Goal: Task Accomplishment & Management: Manage account settings

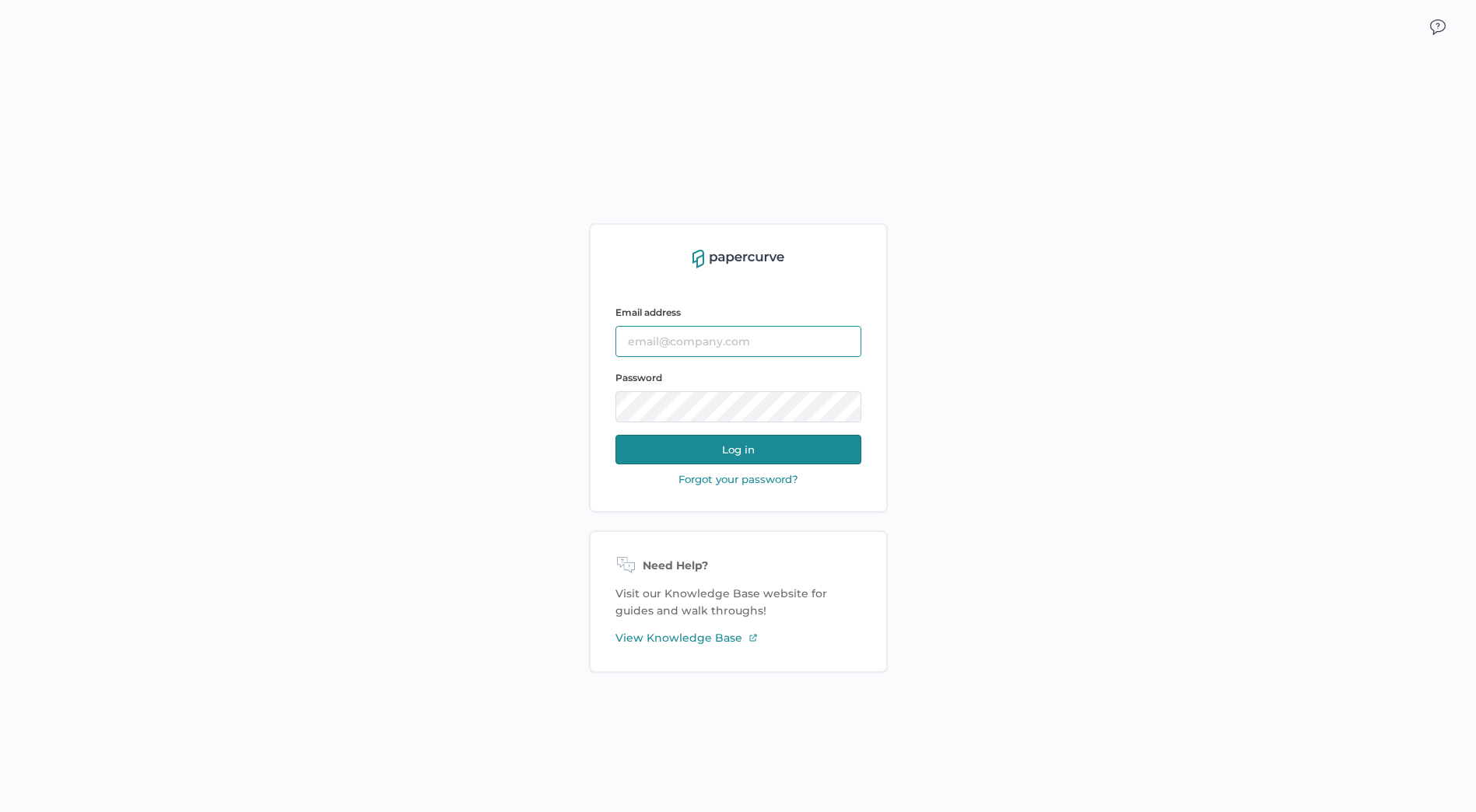
type input "Cristina.Nunez@fresenius-kabi.com"
click at [772, 443] on button "Log in" at bounding box center [738, 450] width 246 height 30
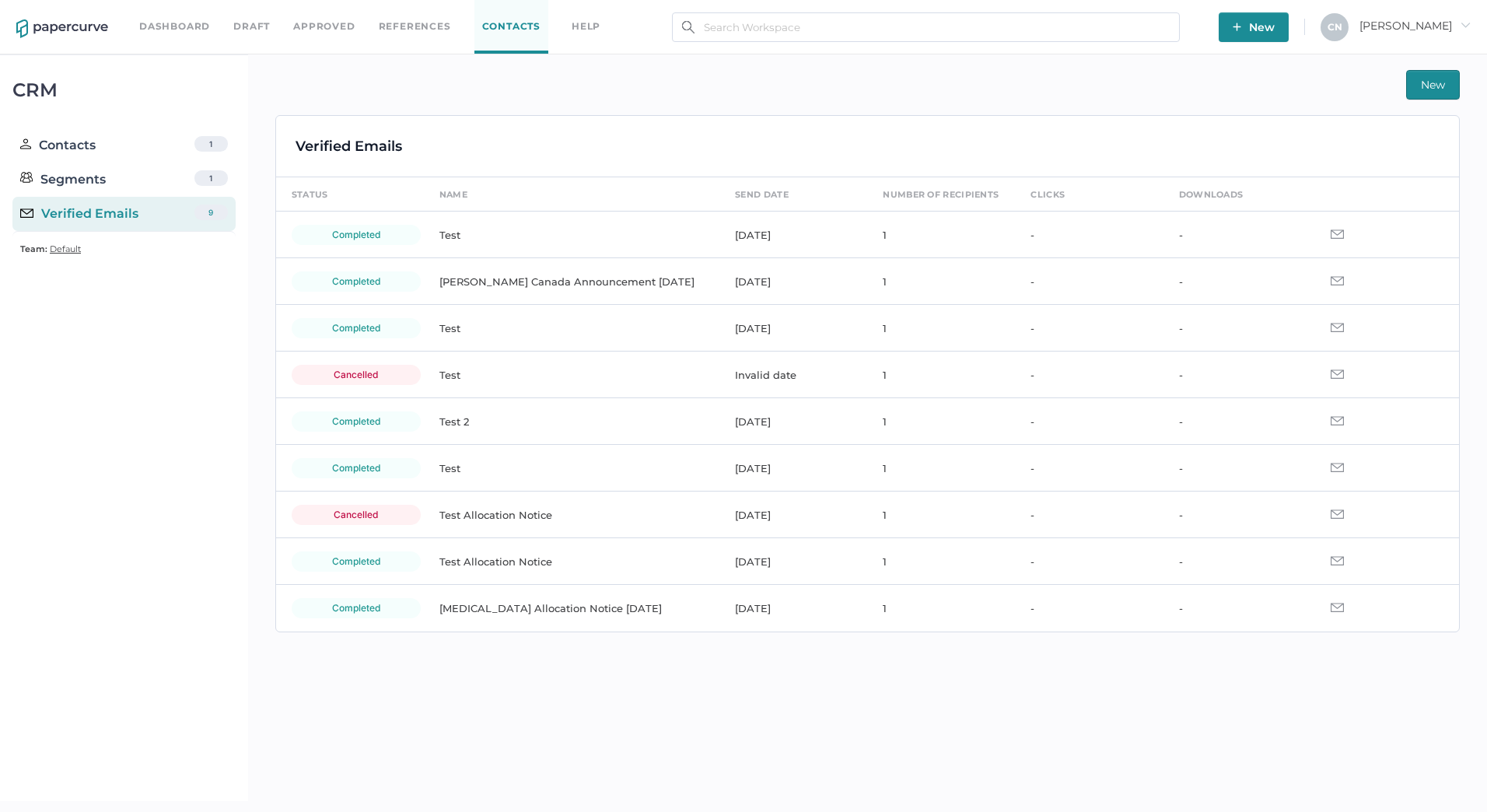
click at [79, 213] on div "Verified Emails" at bounding box center [79, 214] width 118 height 19
click at [191, 26] on link "Dashboard" at bounding box center [175, 26] width 71 height 17
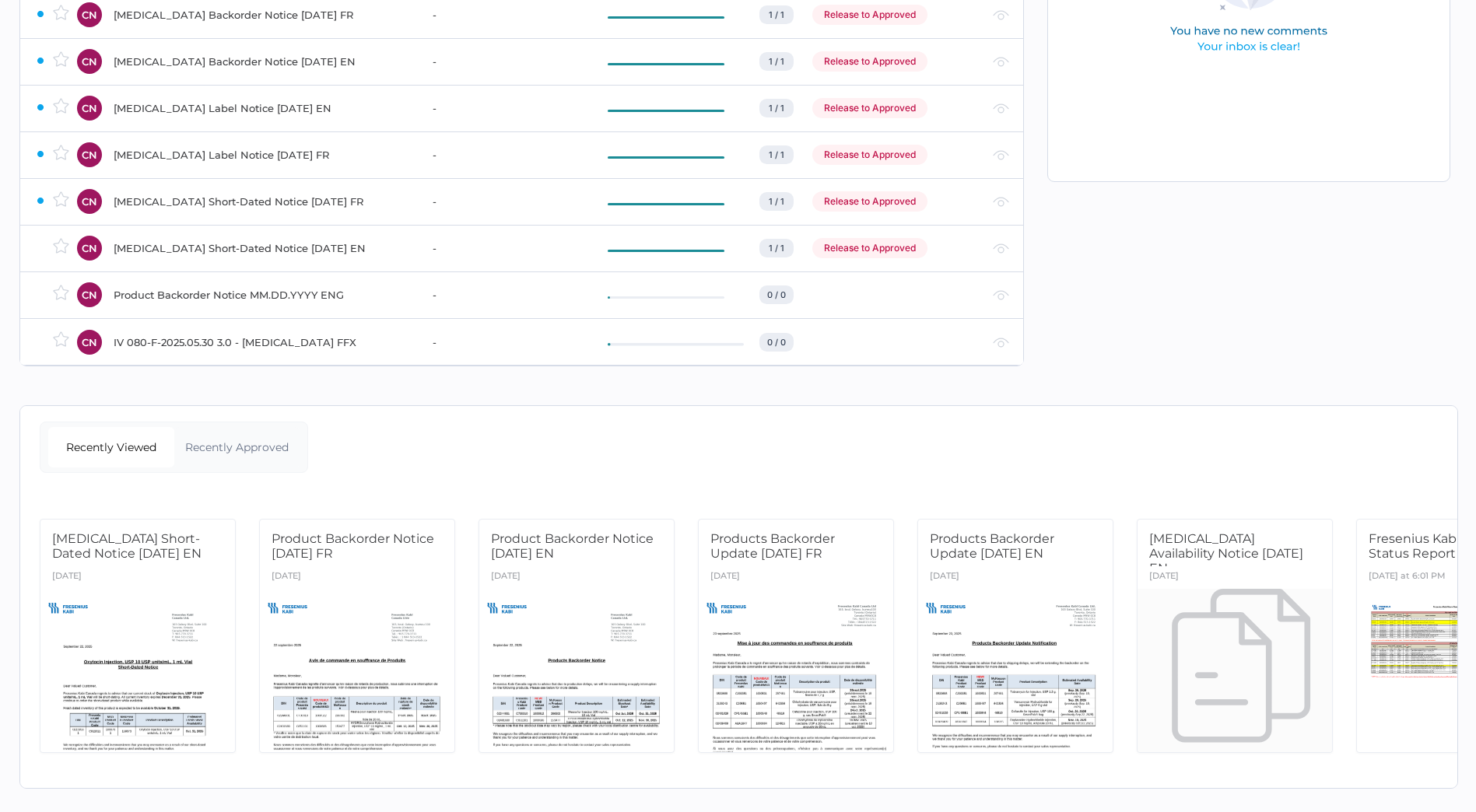
click at [255, 437] on div "Recently Approved" at bounding box center [238, 447] width 126 height 41
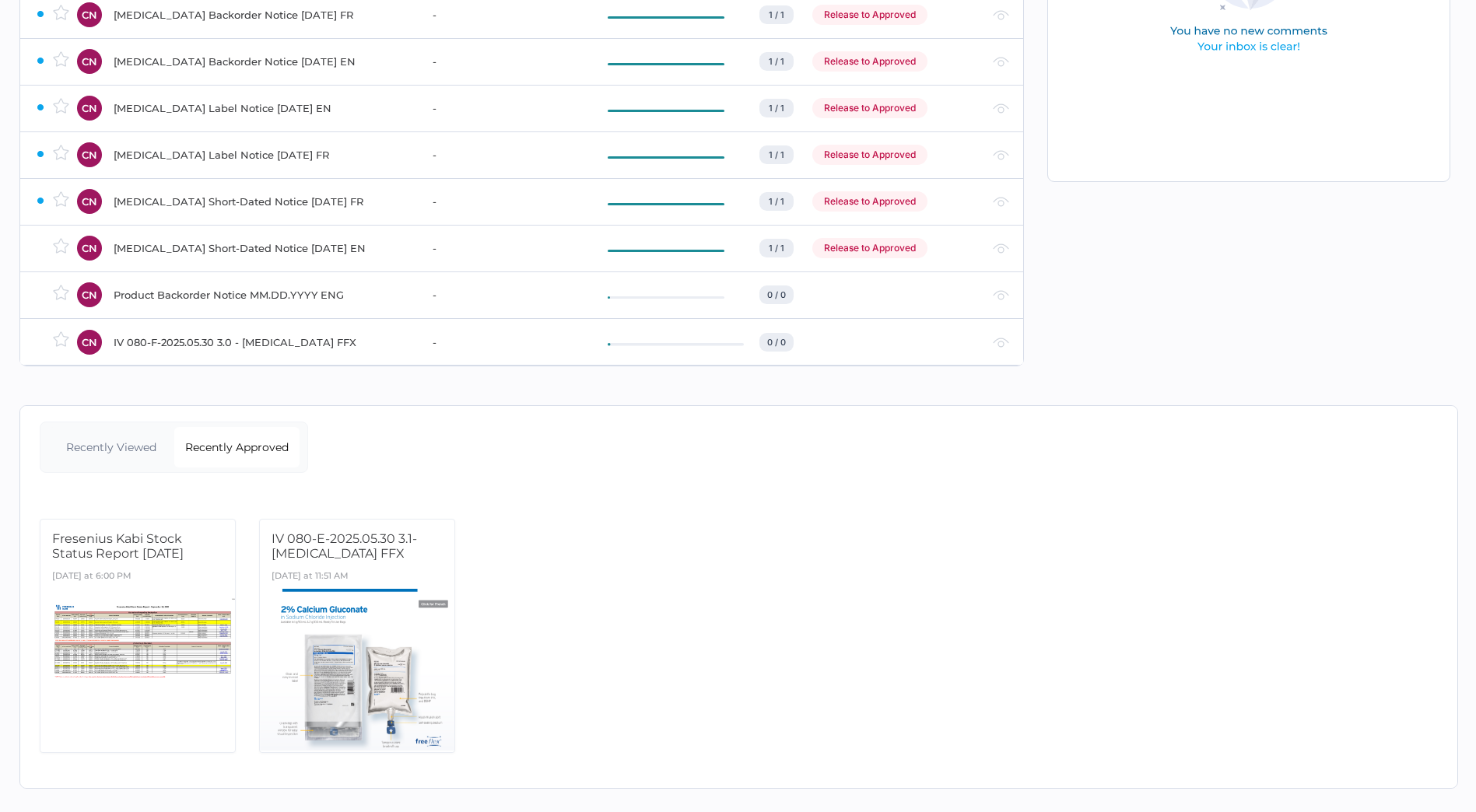
click at [97, 432] on div "Recently Viewed" at bounding box center [111, 447] width 126 height 41
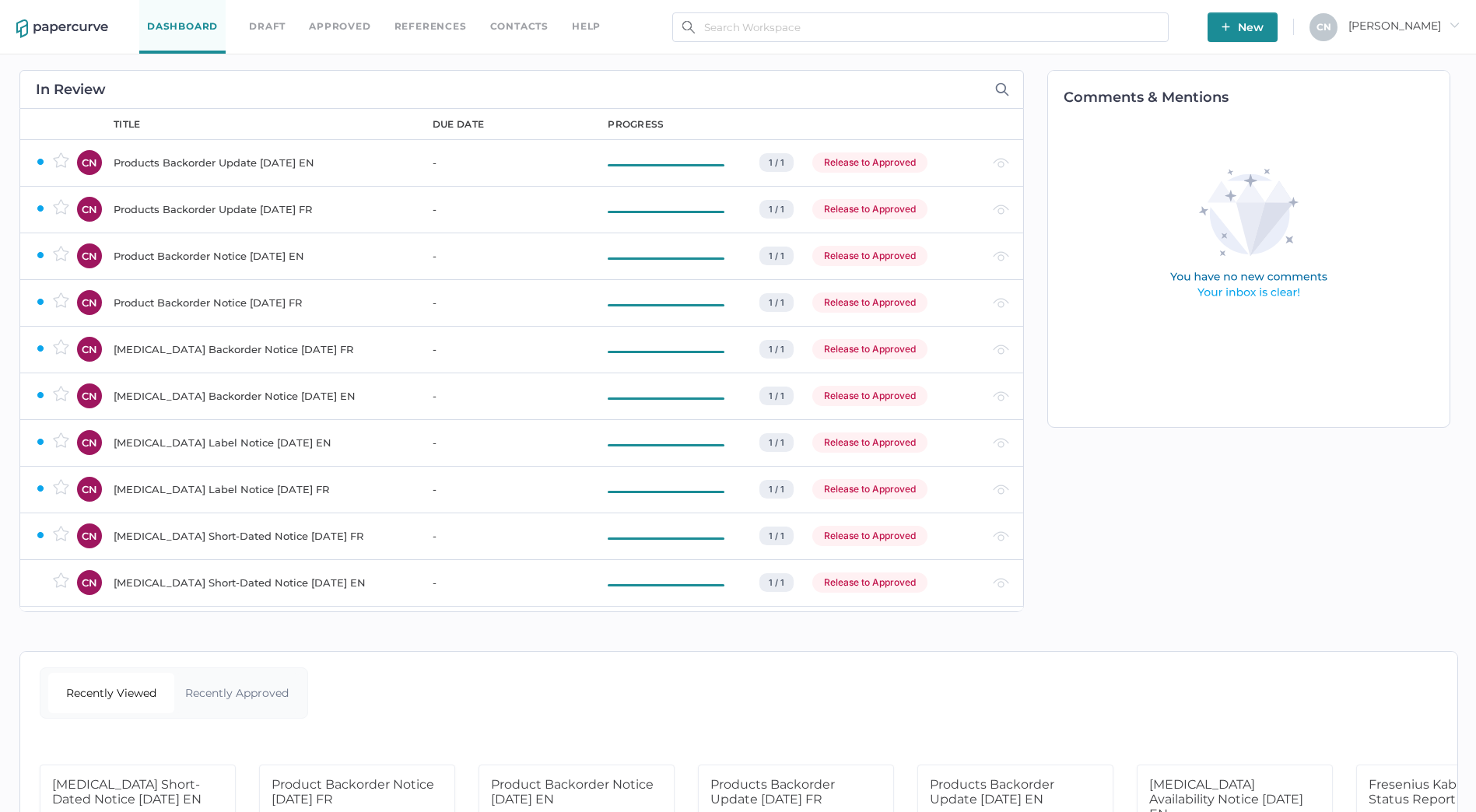
click at [161, 439] on div "Vancomycin Label Notice 09.19.2025 EN" at bounding box center [264, 443] width 300 height 19
click at [143, 537] on div "Oxytocin Short-Dated Notice 09.22.2025 EN" at bounding box center [264, 536] width 300 height 19
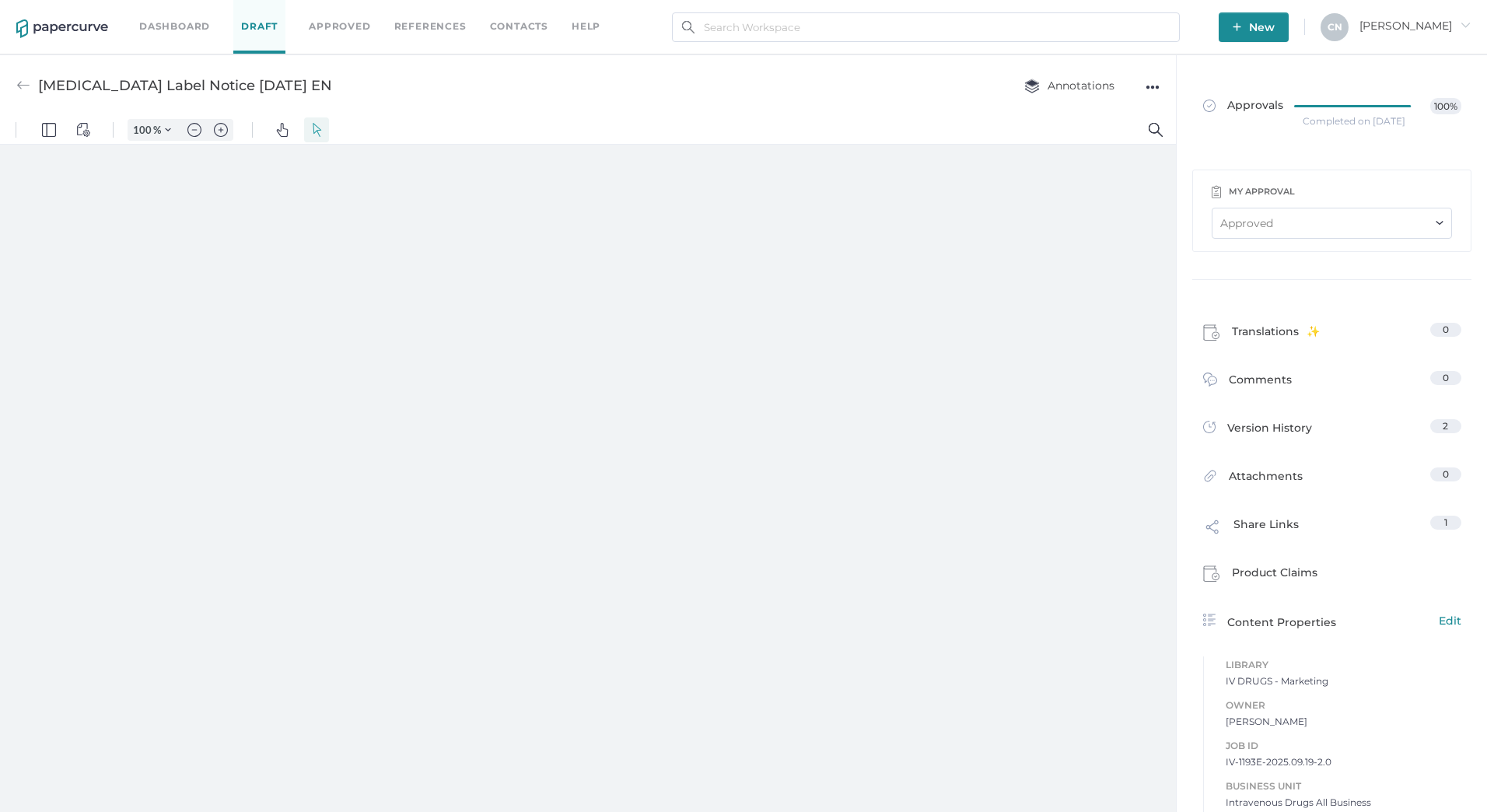
type input "133"
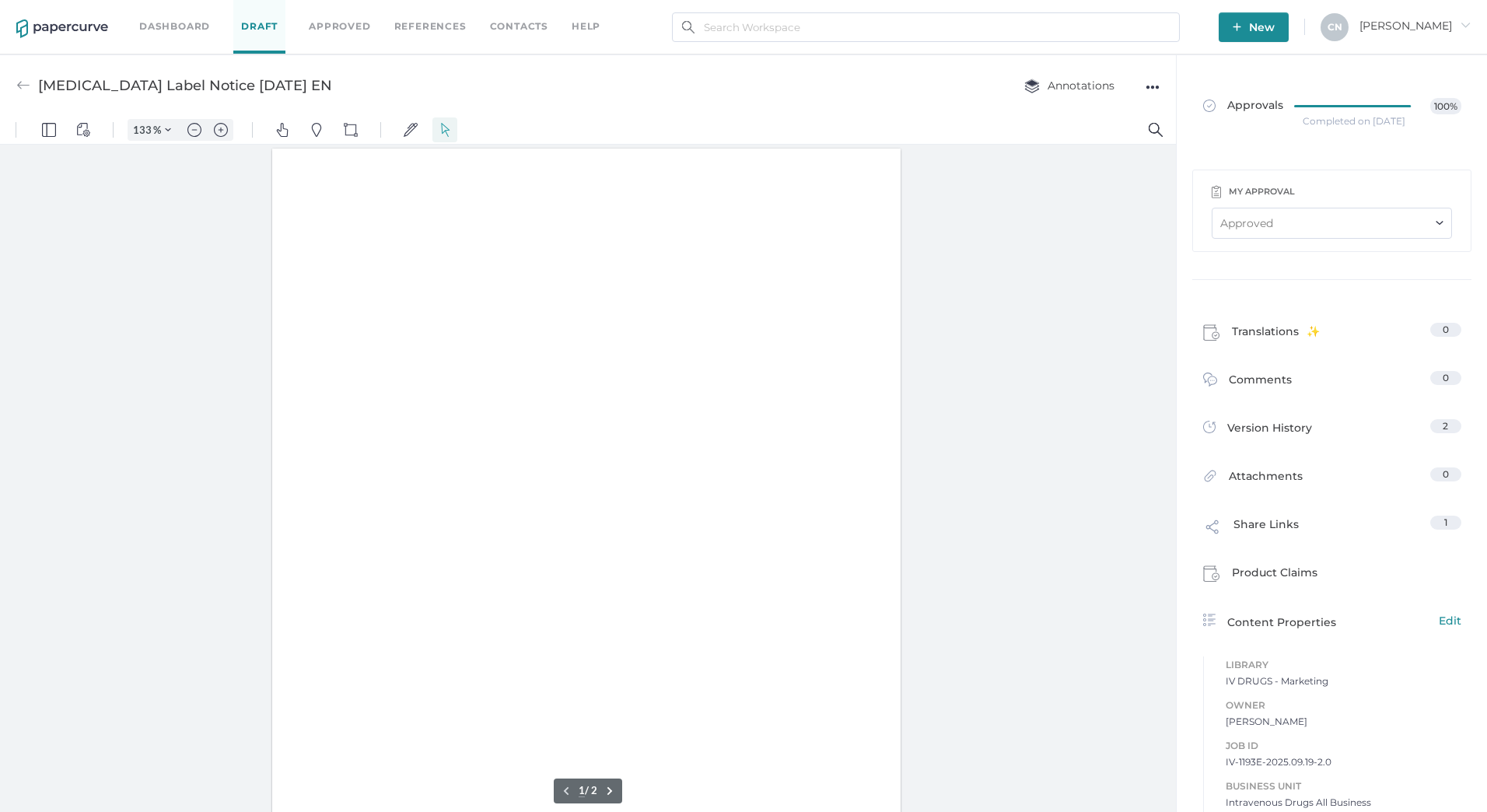
scroll to position [1, 0]
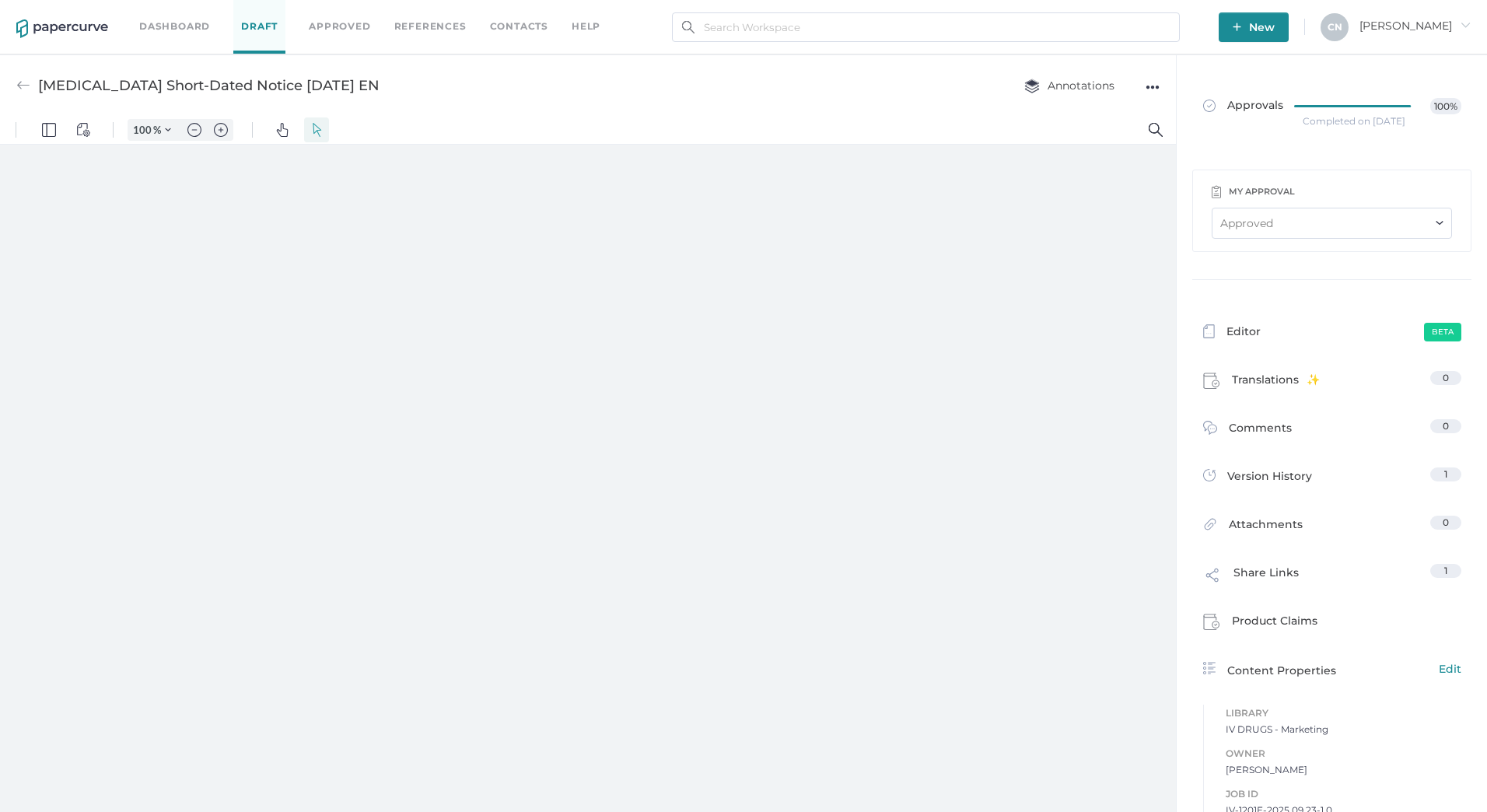
type input "133"
click at [26, 90] on img at bounding box center [23, 86] width 14 height 14
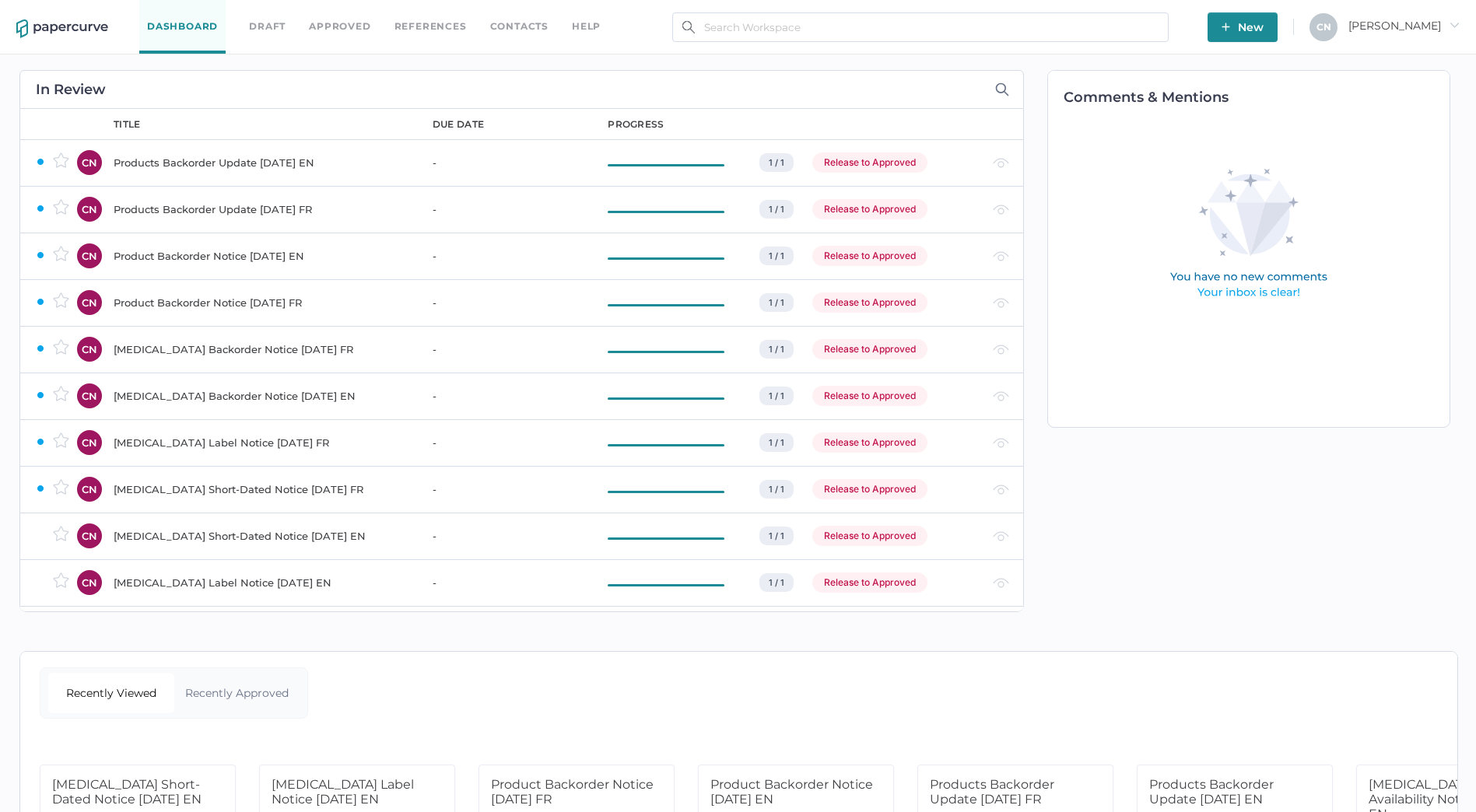
click at [199, 493] on div "[MEDICAL_DATA] Short-Dated Notice [DATE] FR" at bounding box center [264, 489] width 300 height 19
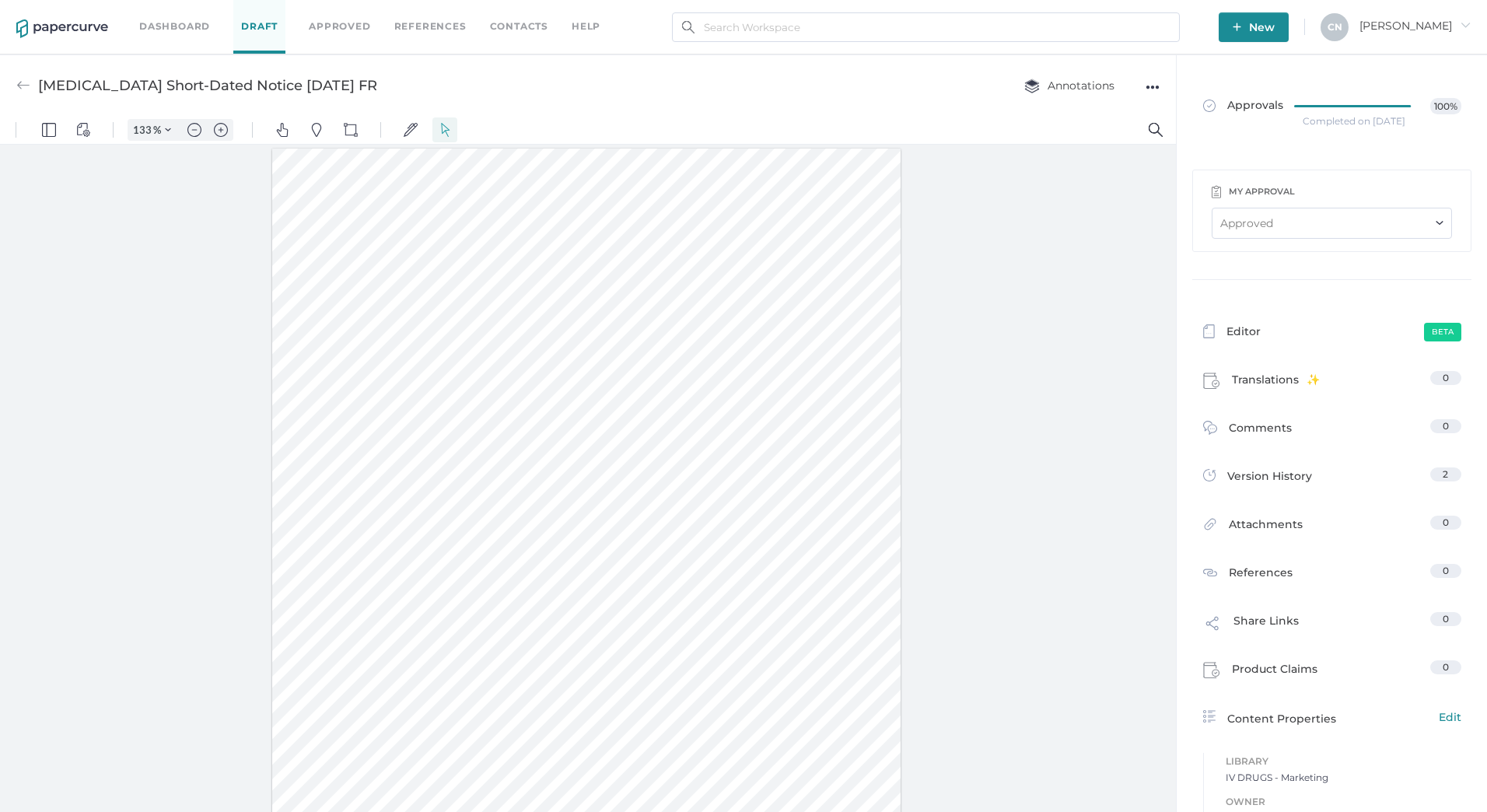
click at [523, 16] on div "Dashboard Draft Approved References Contacts help" at bounding box center [382, 26] width 485 height 54
click at [525, 19] on link "Contacts" at bounding box center [519, 26] width 58 height 17
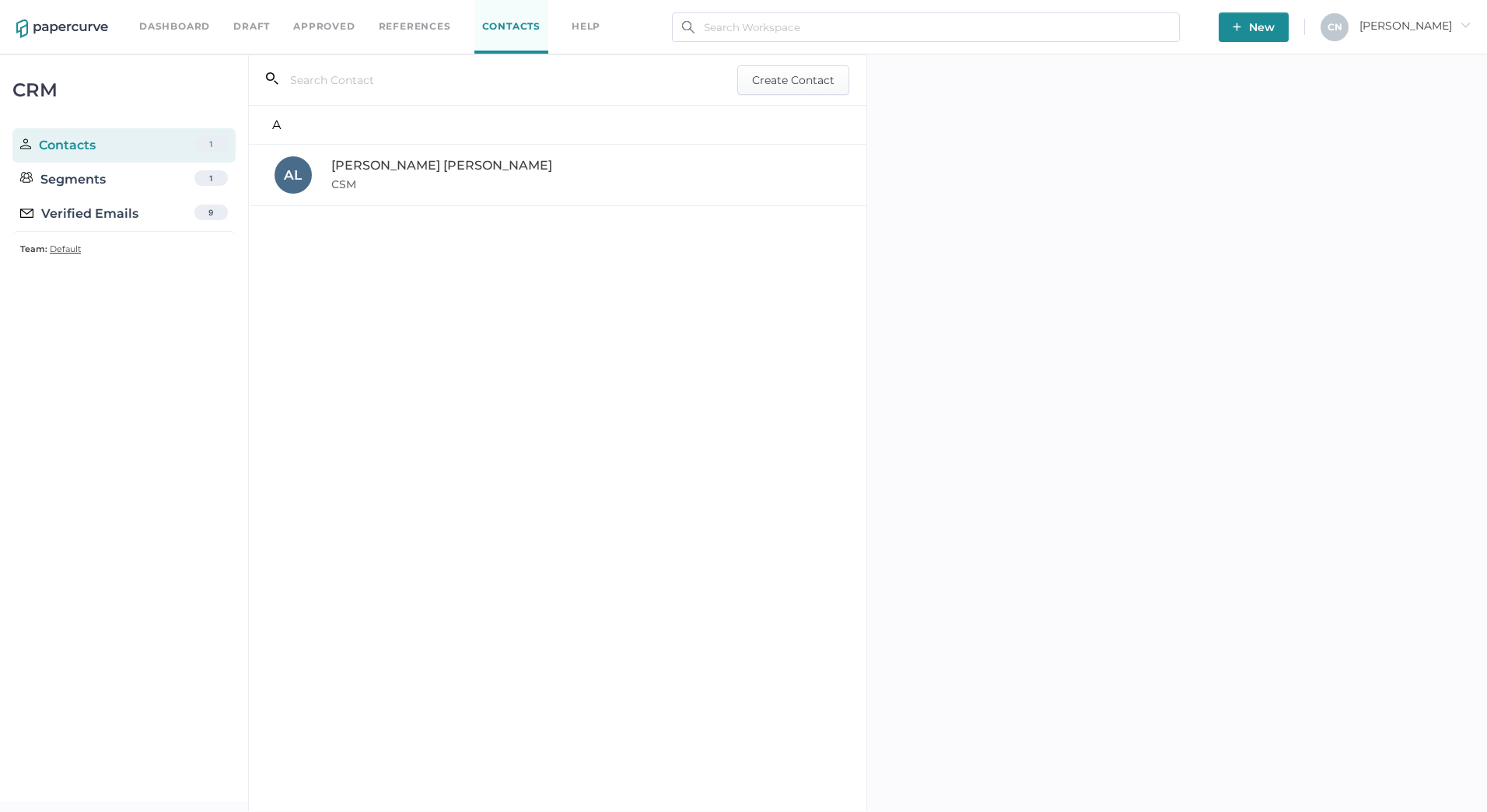
click at [27, 248] on link "Team: Default" at bounding box center [51, 249] width 61 height 19
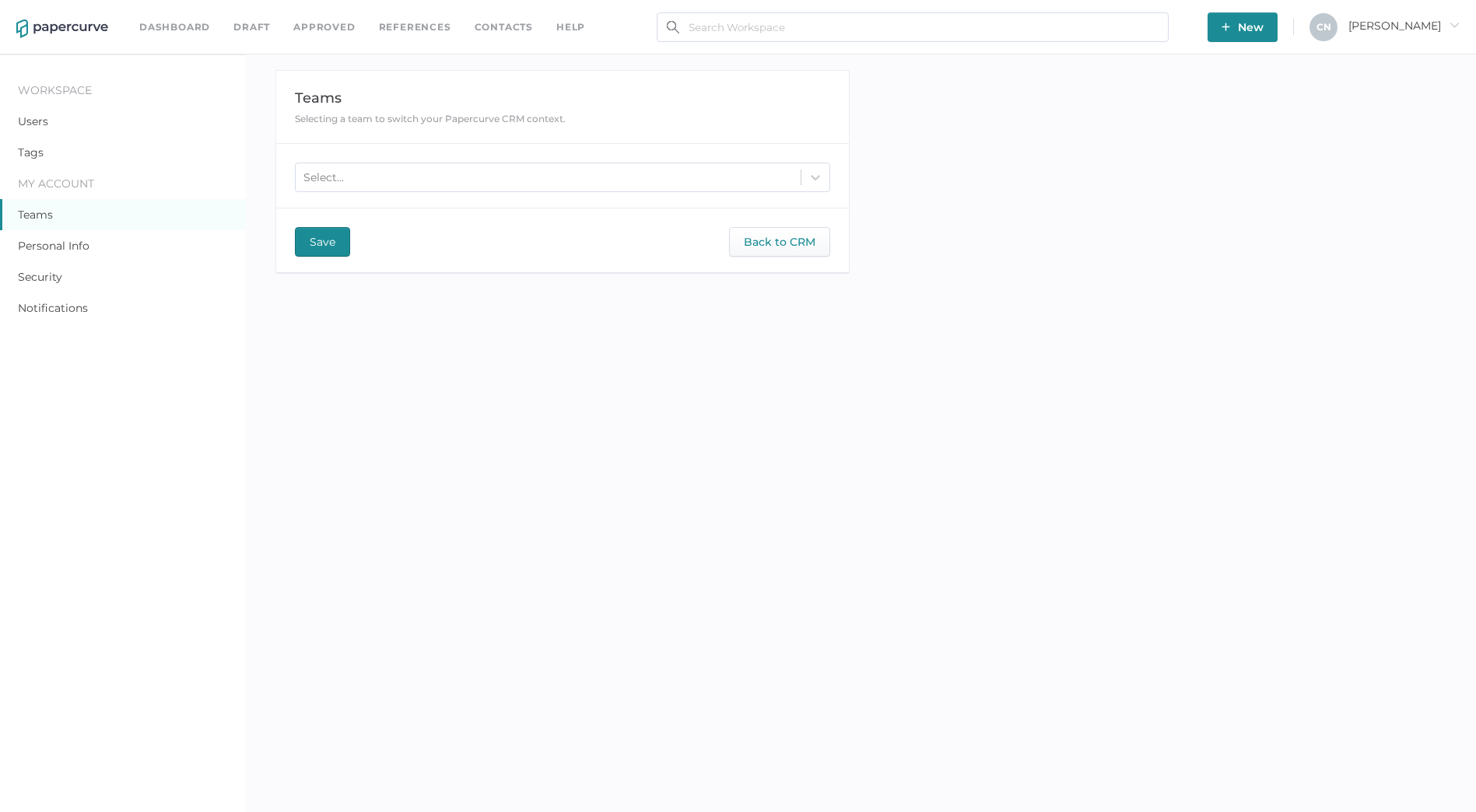
click at [490, 32] on link "Contacts" at bounding box center [504, 27] width 58 height 17
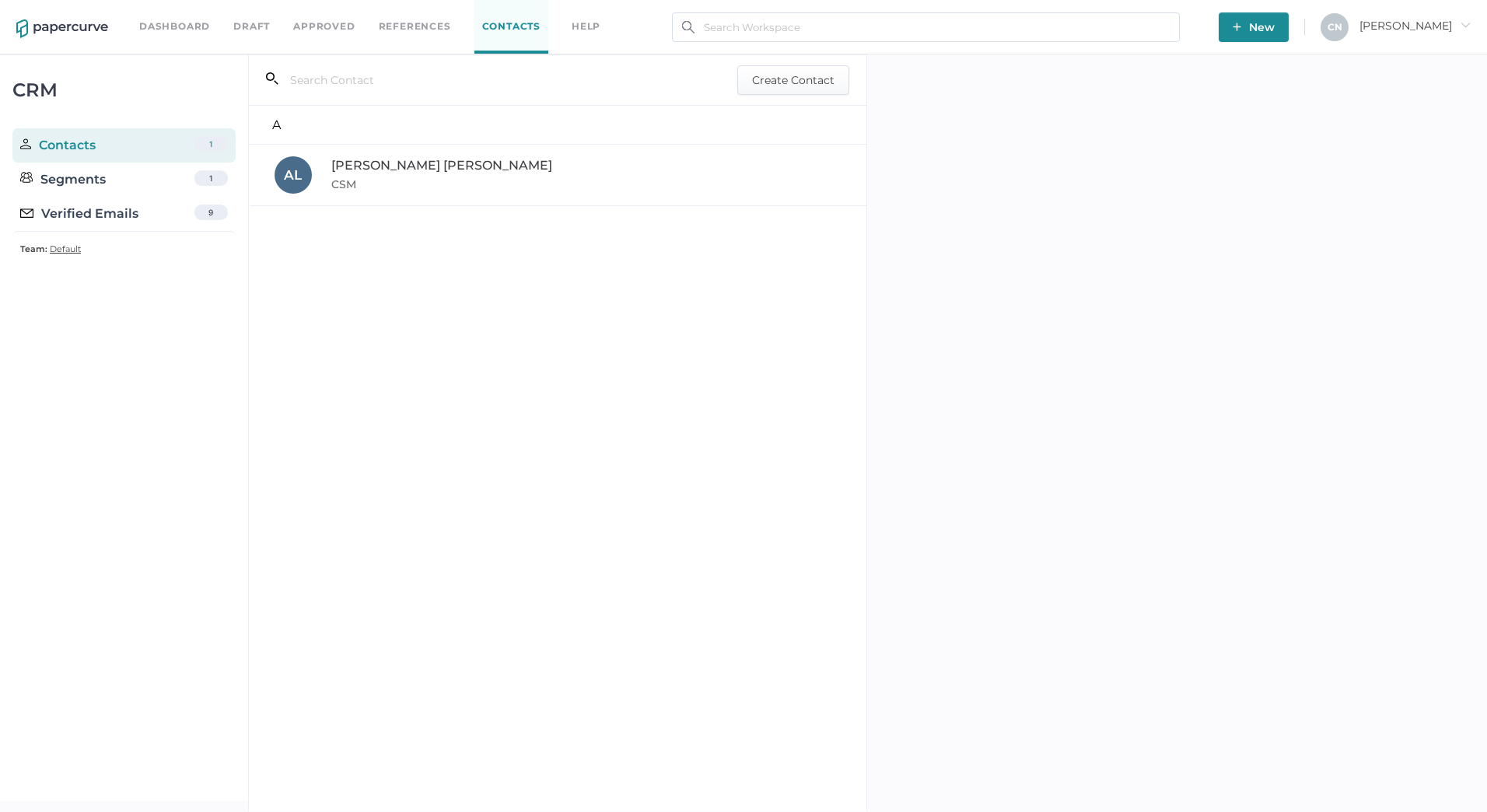
click at [67, 247] on span "Default" at bounding box center [65, 249] width 31 height 11
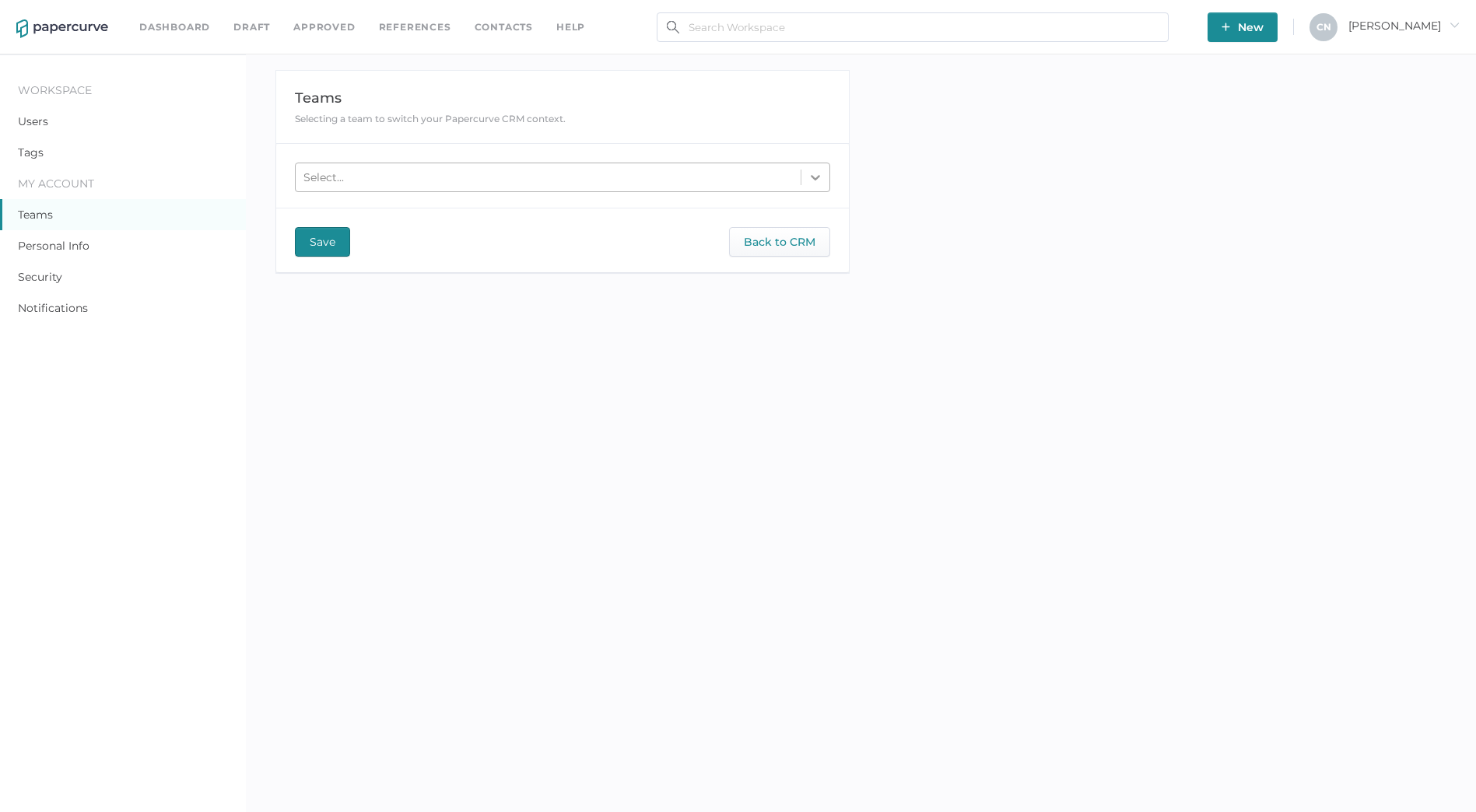
click at [819, 178] on icon at bounding box center [816, 178] width 16 height 16
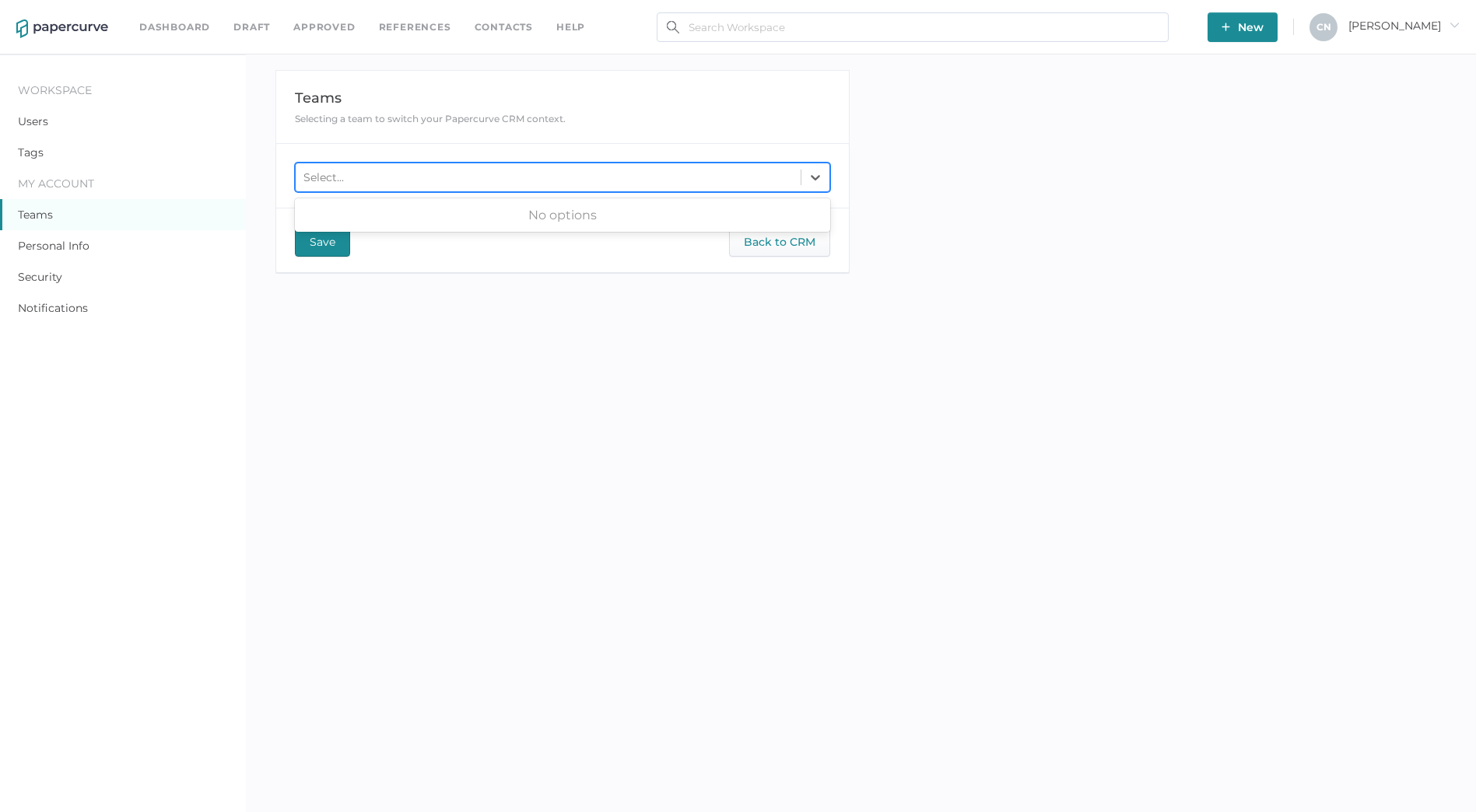
click at [469, 178] on div "Select..." at bounding box center [547, 178] width 504 height 23
click at [719, 178] on div "Select..." at bounding box center [547, 178] width 504 height 23
click at [719, 177] on div "Select..." at bounding box center [547, 178] width 504 height 23
click at [607, 246] on div "Save Back to CRM" at bounding box center [561, 232] width 572 height 48
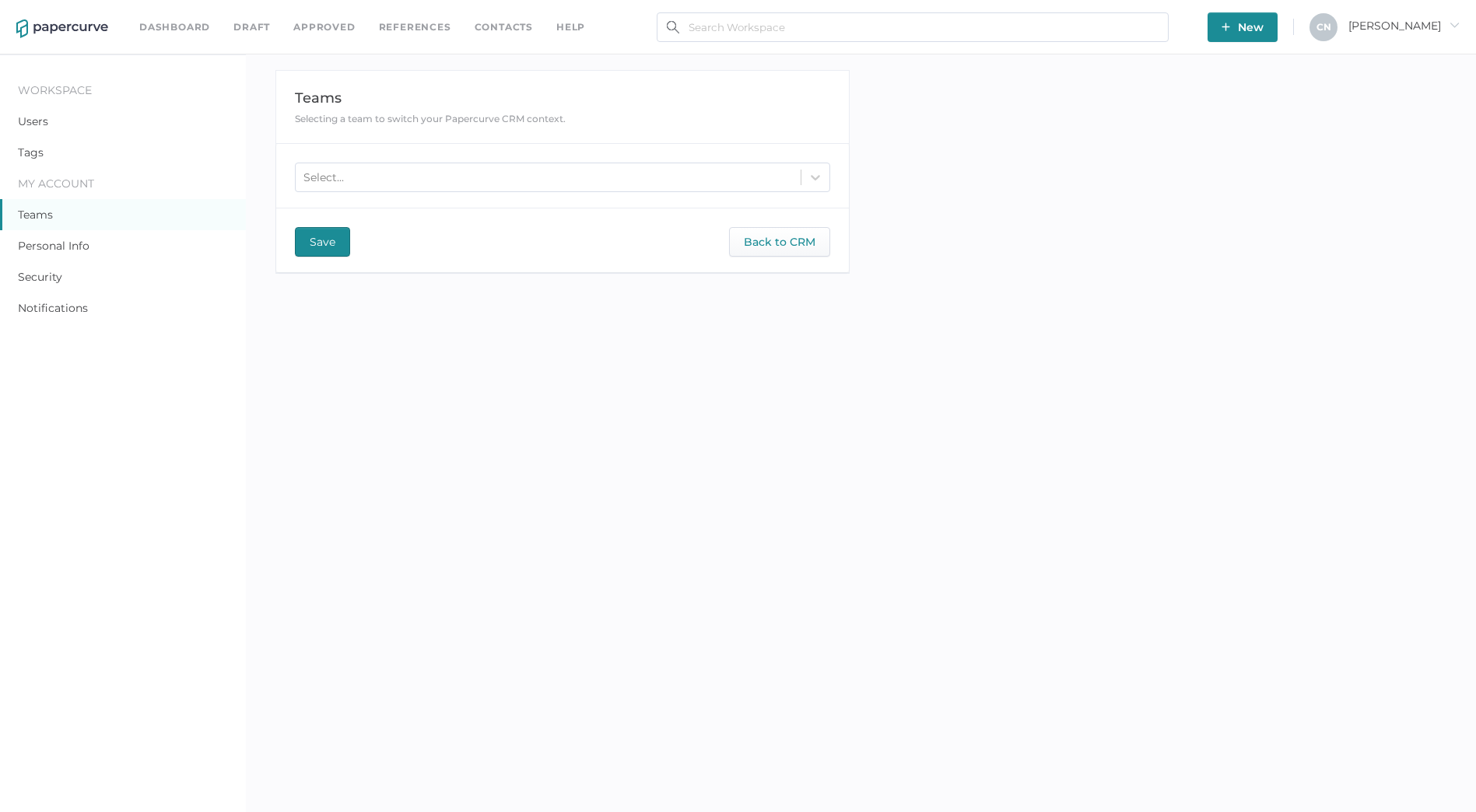
click at [531, 34] on div "Dashboard Draft Approved References Contacts help" at bounding box center [374, 27] width 469 height 17
click at [505, 21] on link "Contacts" at bounding box center [504, 27] width 58 height 17
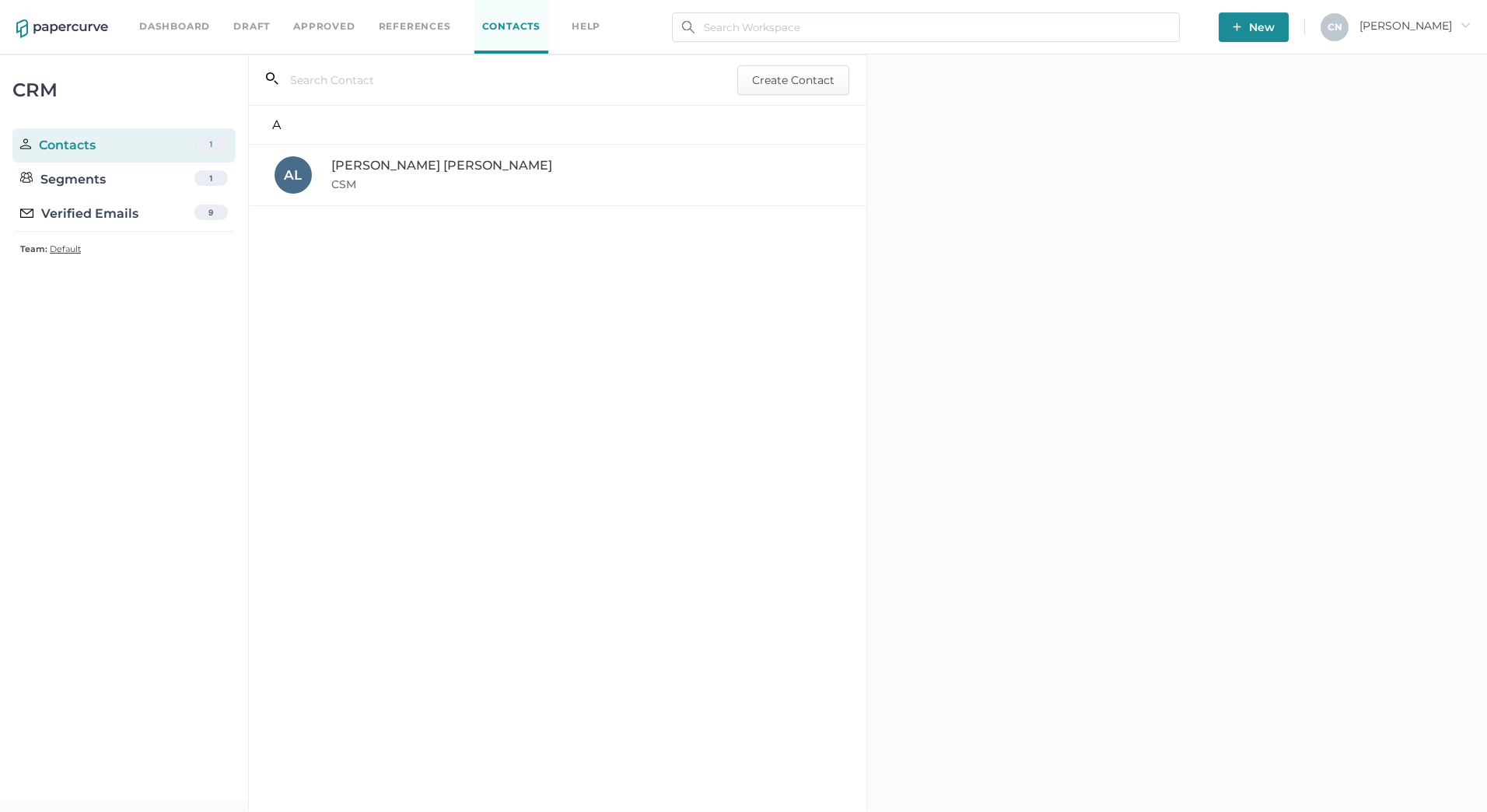
click at [63, 249] on span "Default" at bounding box center [65, 249] width 31 height 11
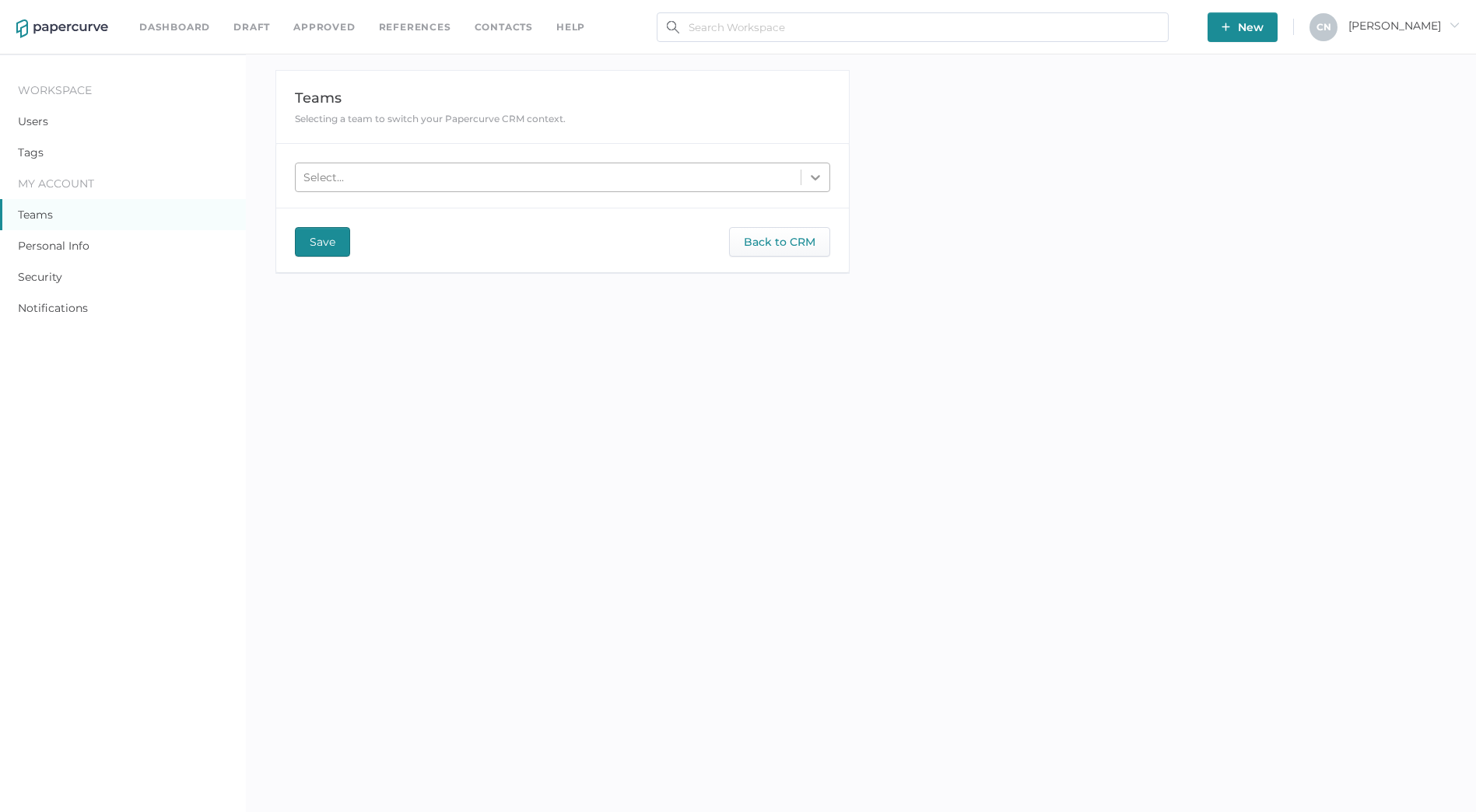
click at [816, 183] on icon at bounding box center [816, 178] width 16 height 16
click at [816, 181] on icon at bounding box center [816, 178] width 16 height 16
click at [815, 181] on icon at bounding box center [816, 178] width 16 height 16
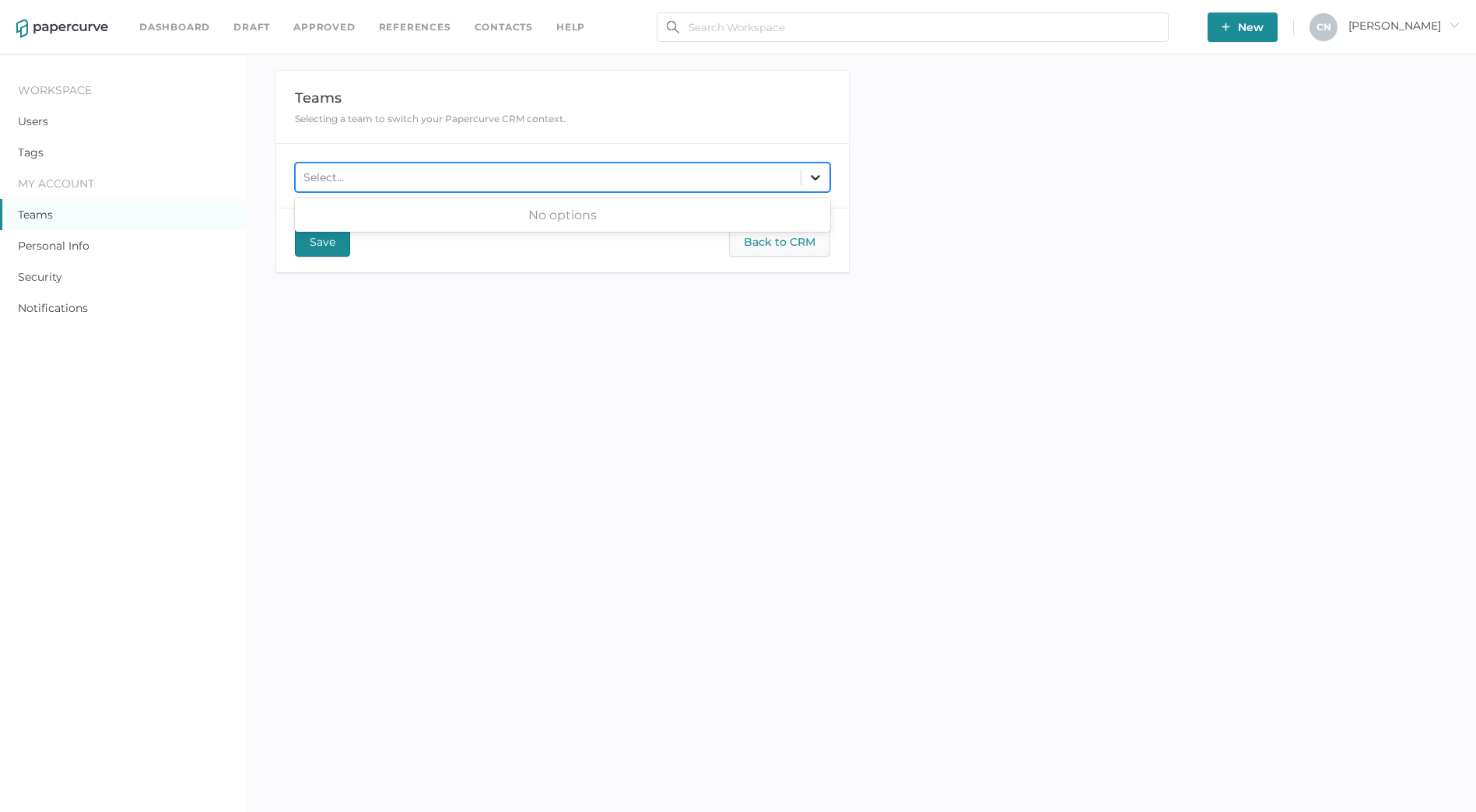
click at [812, 181] on icon at bounding box center [816, 178] width 16 height 16
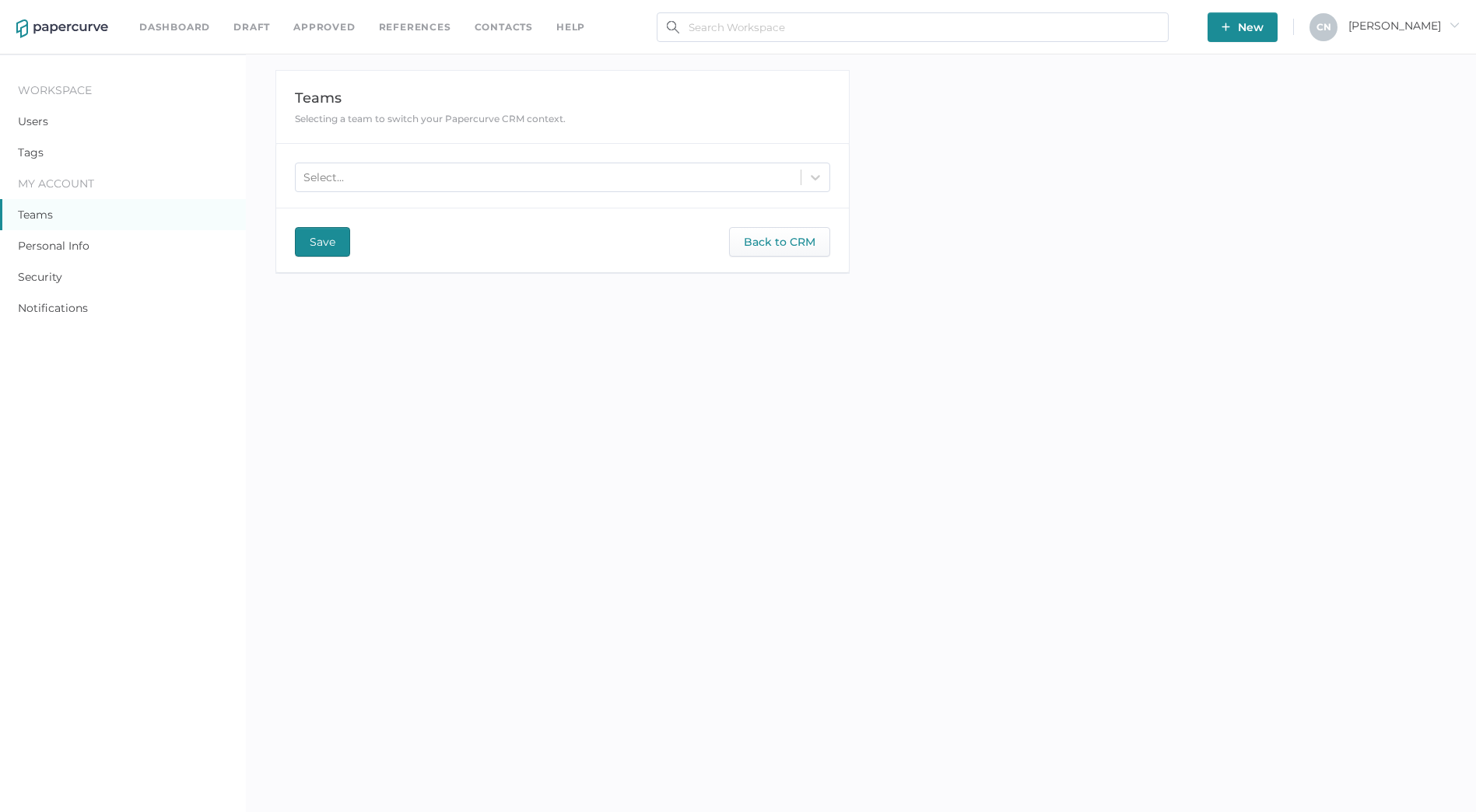
click at [890, 186] on div "Workspace Users Tags My Account Teams Personal Info Security Notifications Team…" at bounding box center [738, 461] width 1476 height 812
click at [703, 165] on div "Select..." at bounding box center [562, 178] width 535 height 30
click at [825, 176] on div at bounding box center [816, 178] width 28 height 28
click at [814, 176] on icon at bounding box center [816, 178] width 16 height 16
click at [196, 25] on link "Dashboard" at bounding box center [175, 27] width 71 height 17
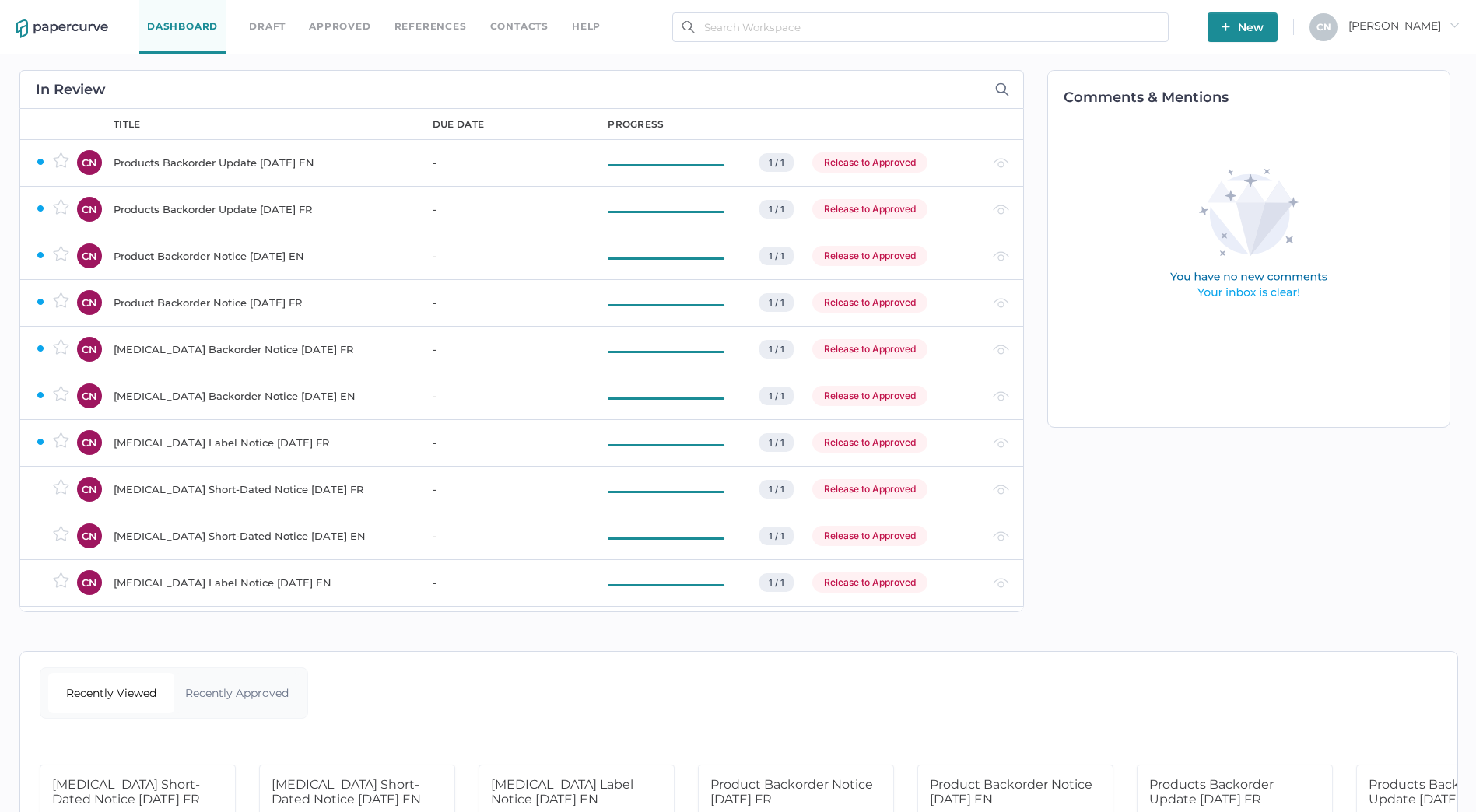
click at [260, 30] on link "Draft" at bounding box center [267, 26] width 37 height 17
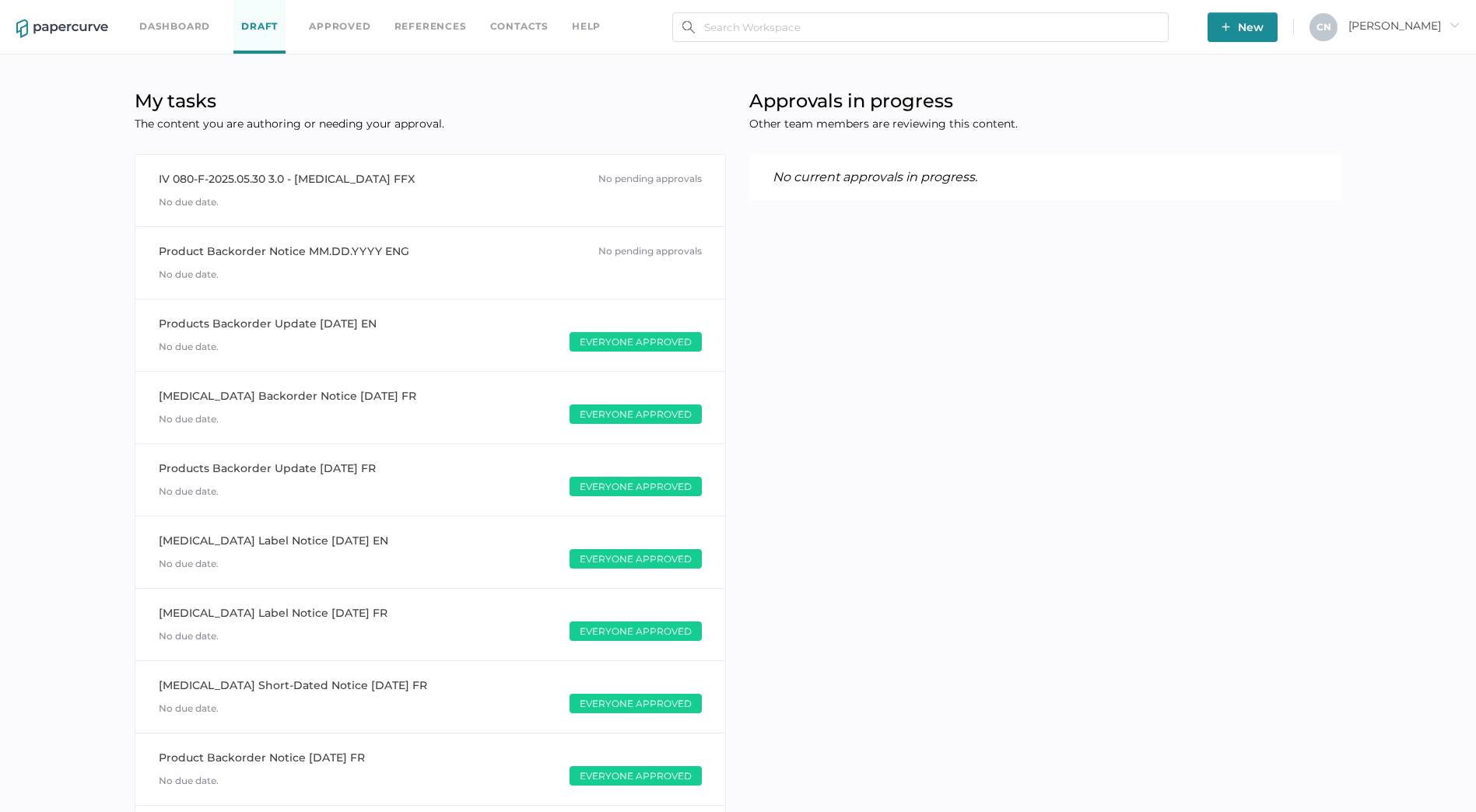
click at [179, 24] on link "Dashboard" at bounding box center [175, 26] width 71 height 17
